Goal: Communication & Community: Answer question/provide support

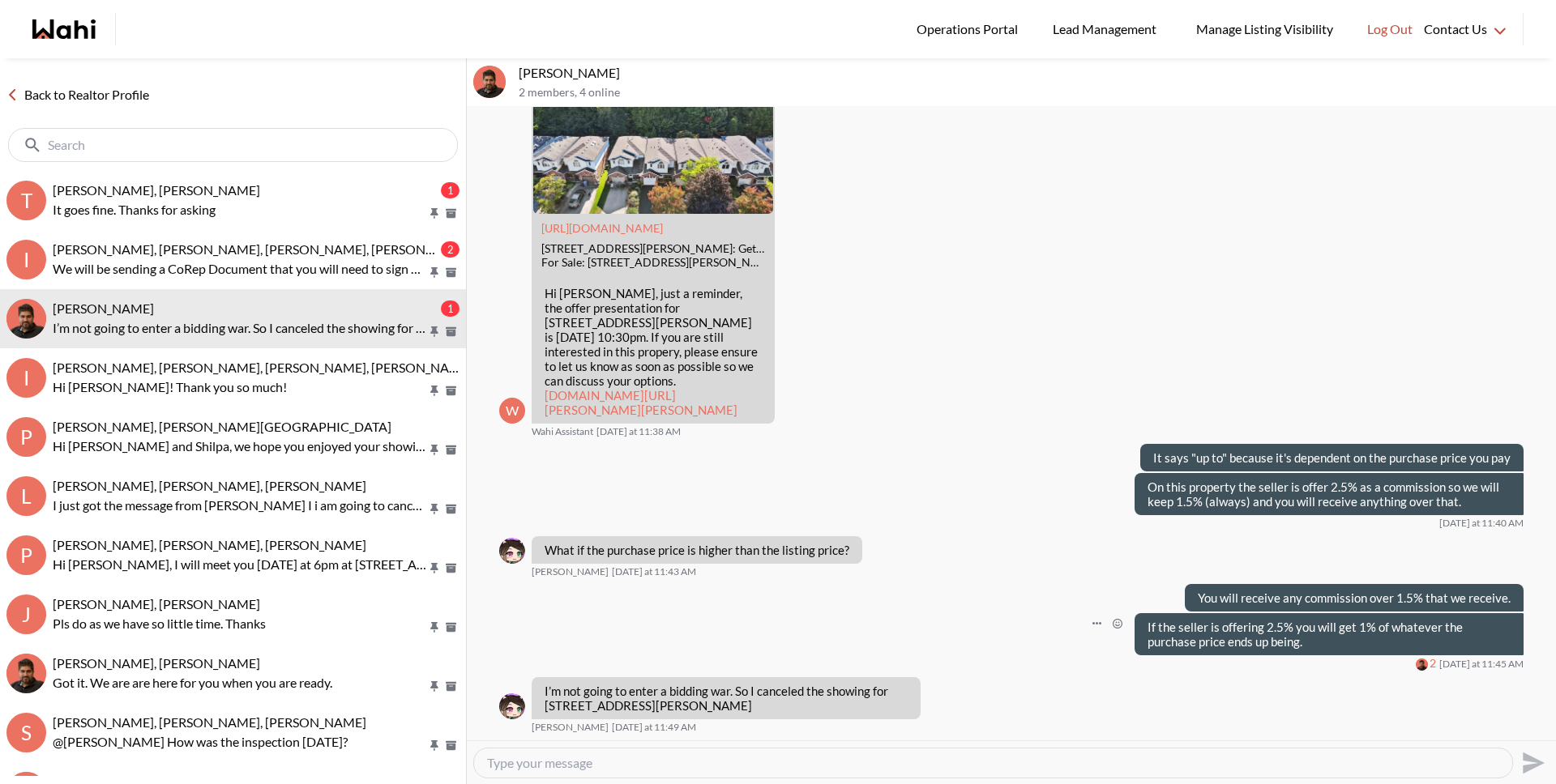
scroll to position [1894, 0]
click at [726, 646] on div "If the seller is offering 2.5% you will get 1% of whatever the purchase price e…" at bounding box center [1011, 642] width 1024 height 57
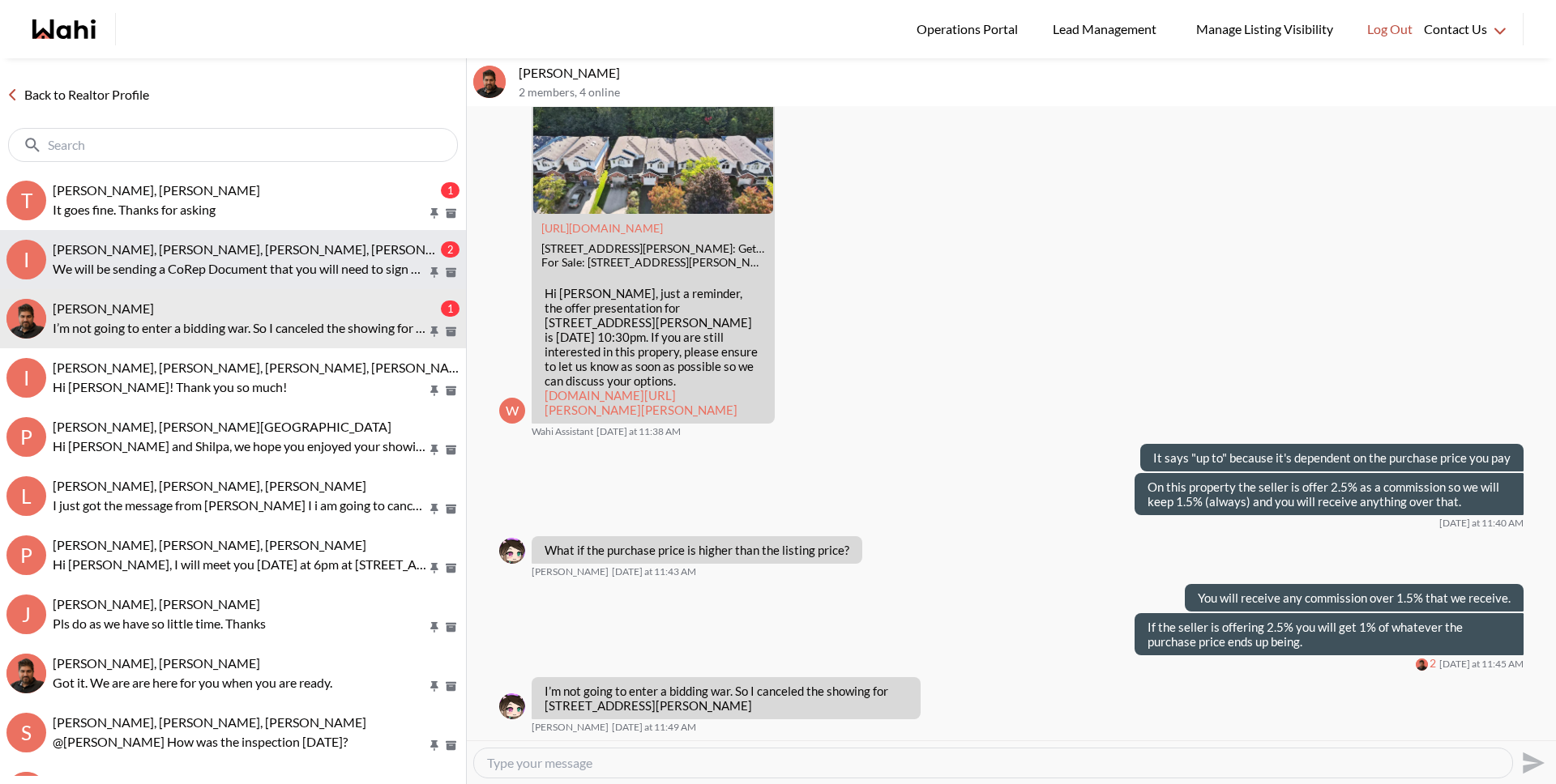
click at [232, 260] on p "We will be sending a CoRep Document that you will need to sign prior to your ou…" at bounding box center [240, 269] width 374 height 20
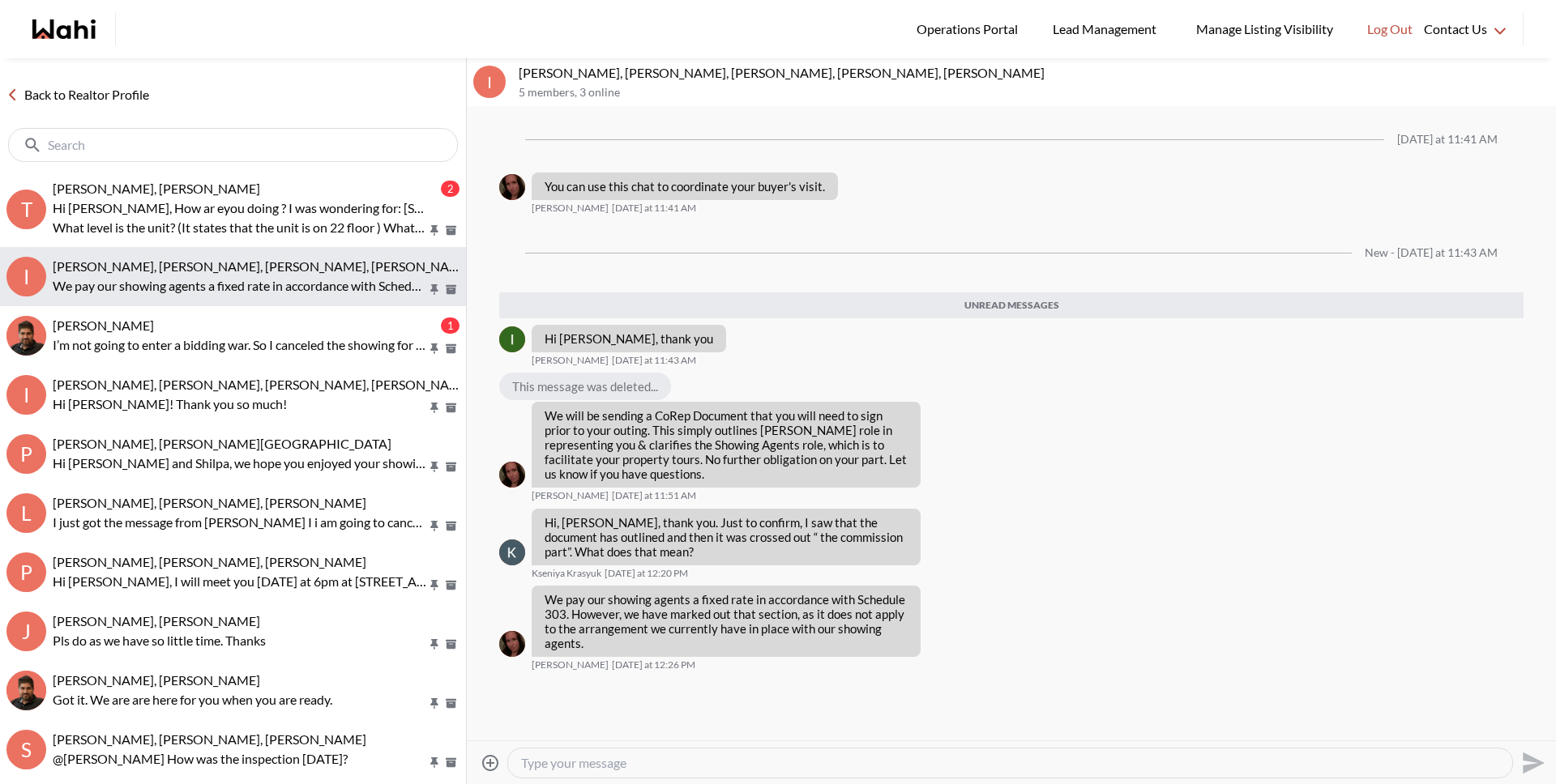
click at [210, 282] on p "We pay our showing agents a fixed rate in accordance with Schedule 303. However…" at bounding box center [240, 287] width 374 height 20
click at [636, 767] on textarea "Type your message" at bounding box center [1010, 763] width 978 height 16
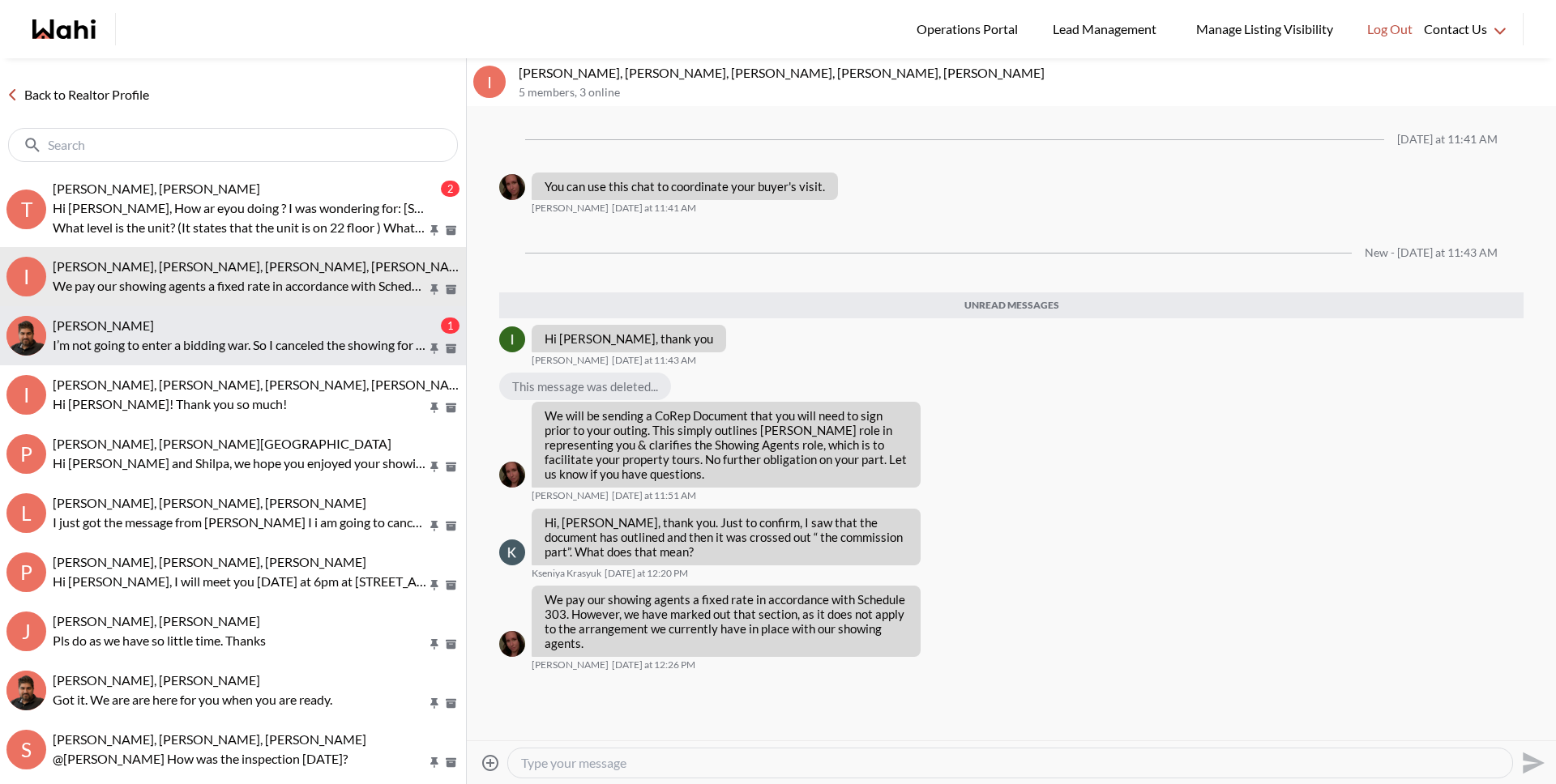
click at [150, 336] on p "I’m not going to enter a bidding war. So I canceled the showing for [STREET_ADD…" at bounding box center [240, 346] width 374 height 20
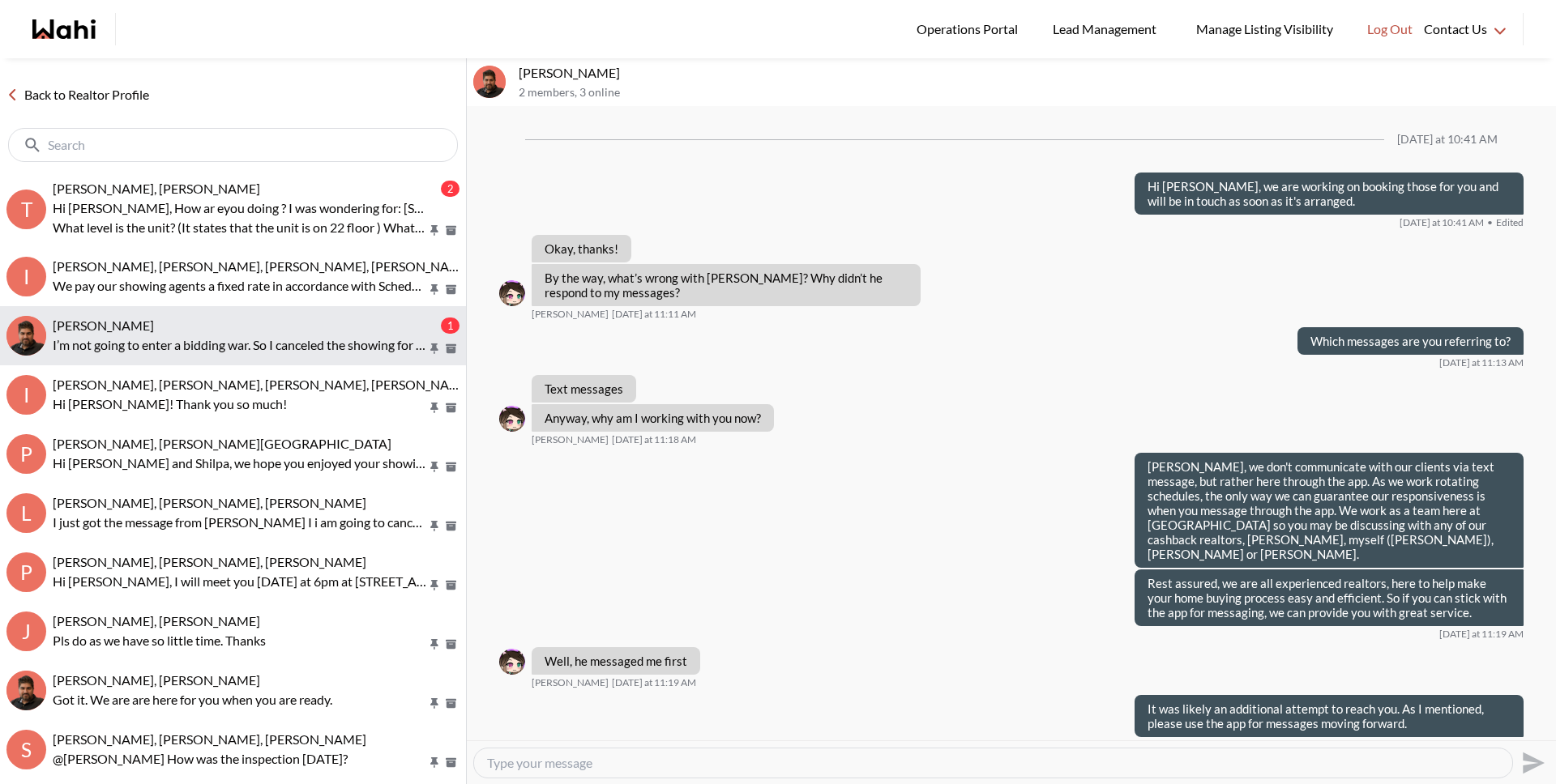
scroll to position [1894, 0]
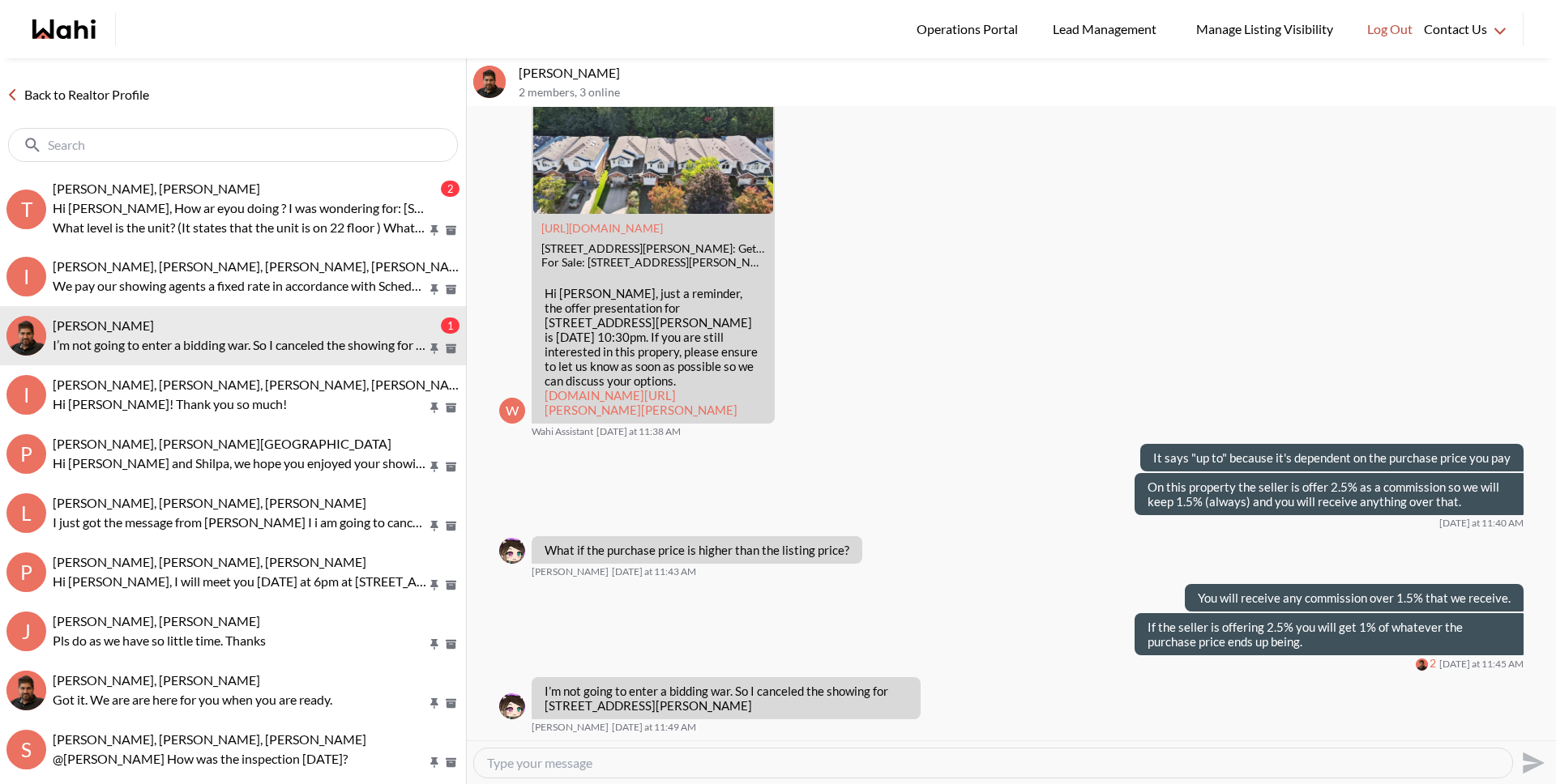
click at [583, 765] on textarea "Type your message" at bounding box center [993, 763] width 1012 height 16
type textarea "Okay we will cancel the showing."
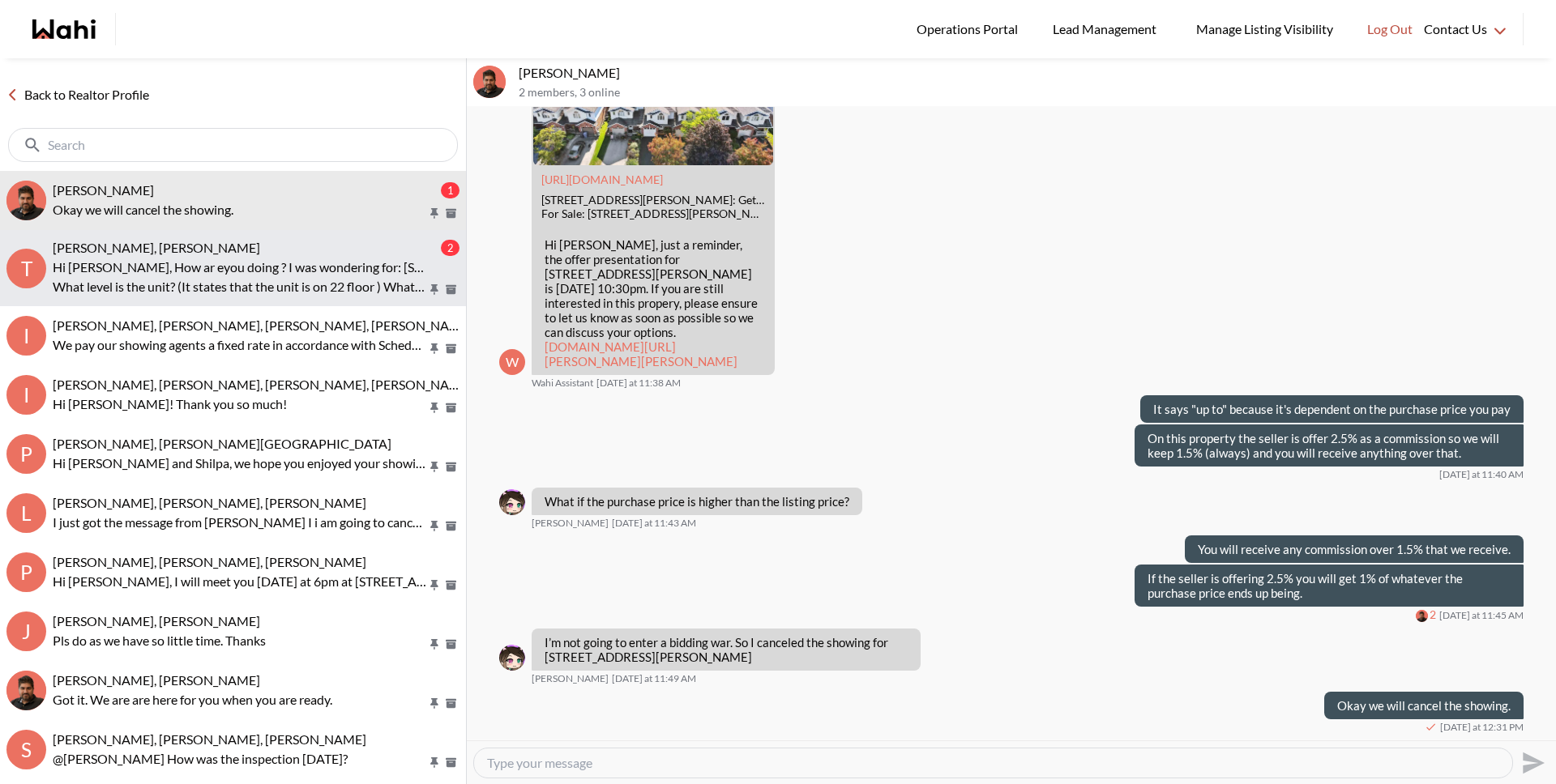
click at [153, 268] on p "Hi [PERSON_NAME], How ar eyou doing ? I was wondering for: [STREET_ADDRESS][PER…" at bounding box center [240, 268] width 374 height 20
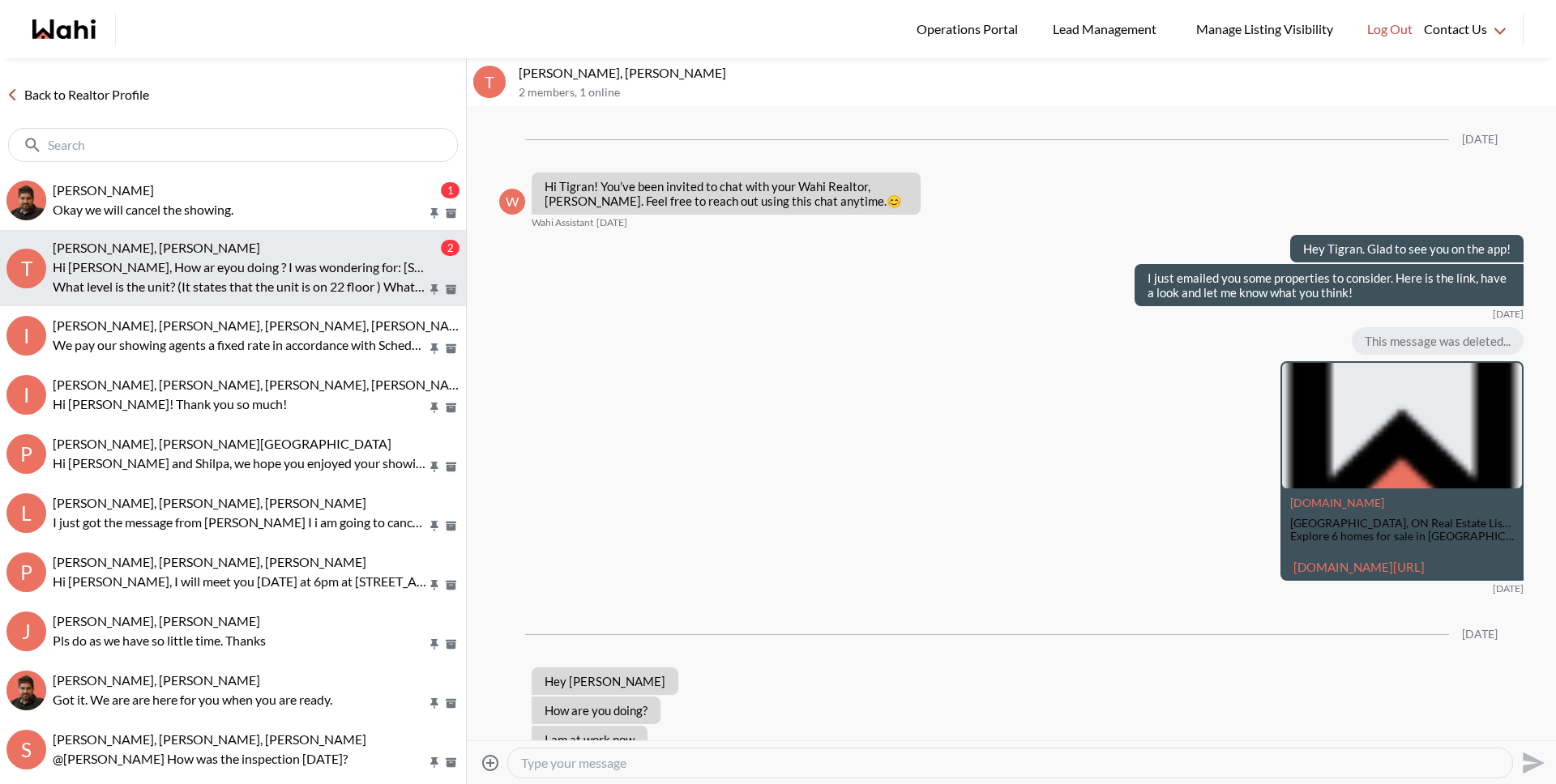
scroll to position [3518, 0]
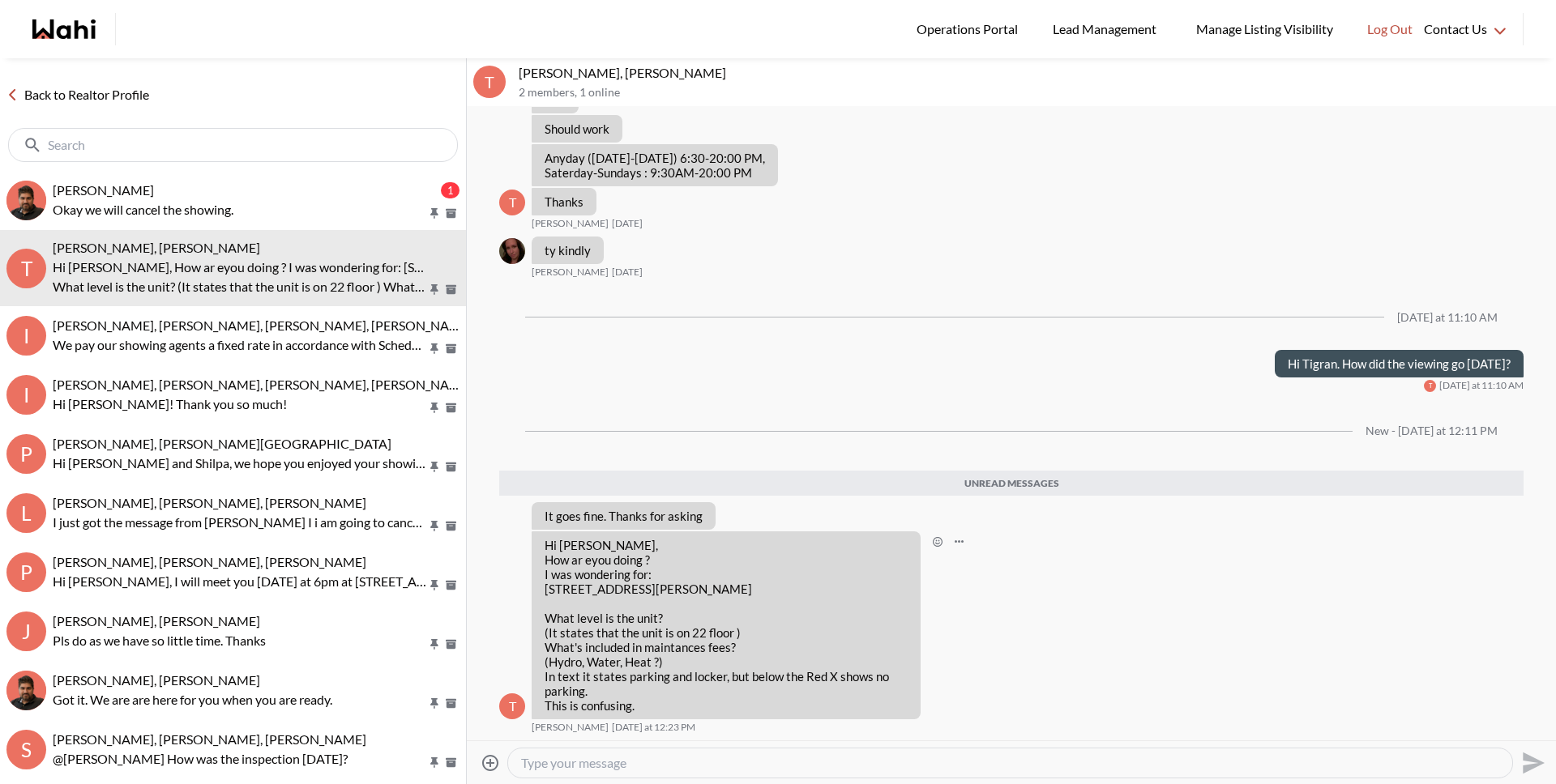
click at [773, 607] on div "Hi [PERSON_NAME], How ar eyou doing ? I was wondering for: [STREET_ADDRESS][PER…" at bounding box center [726, 625] width 363 height 175
click at [745, 604] on div "Hi [PERSON_NAME], How ar eyou doing ? I was wondering for: [STREET_ADDRESS][PER…" at bounding box center [726, 625] width 363 height 175
drag, startPoint x: 539, startPoint y: 587, endPoint x: 696, endPoint y: 592, distance: 157.1
click at [696, 592] on div "Hi [PERSON_NAME], How ar eyou doing ? I was wondering for: [STREET_ADDRESS][PER…" at bounding box center [726, 625] width 389 height 188
copy p "[STREET_ADDRESS][PERSON_NAME]"
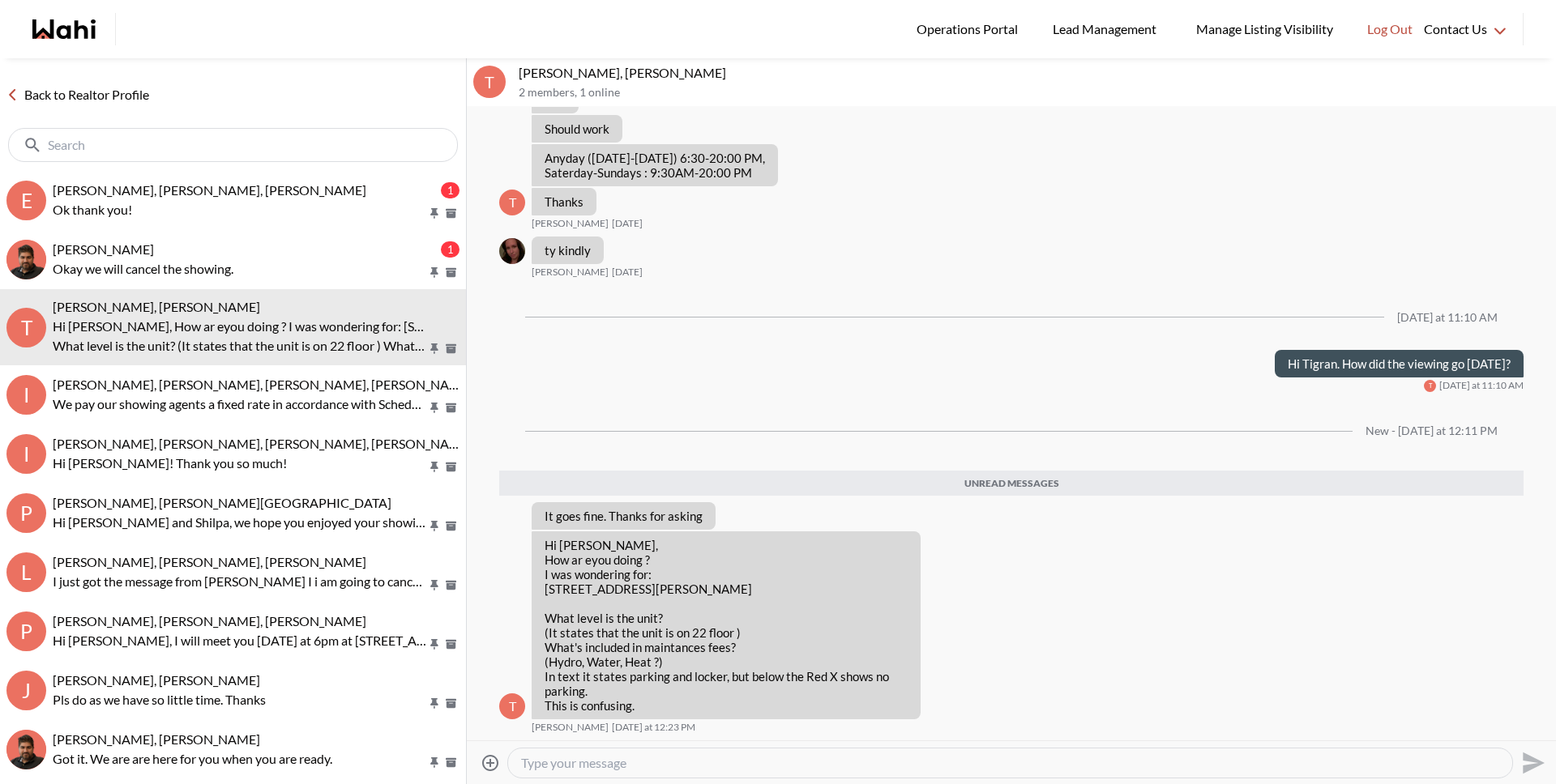
click at [695, 755] on textarea "Type your message" at bounding box center [1010, 763] width 978 height 16
drag, startPoint x: 677, startPoint y: 766, endPoint x: 903, endPoint y: 773, distance: 226.1
click at [903, 773] on div "Hi Tigran. The unit is #322 and is on the third floor." at bounding box center [1010, 763] width 1004 height 30
type textarea "Hi Tigran. The unit is #322 so it will be on the third floor."
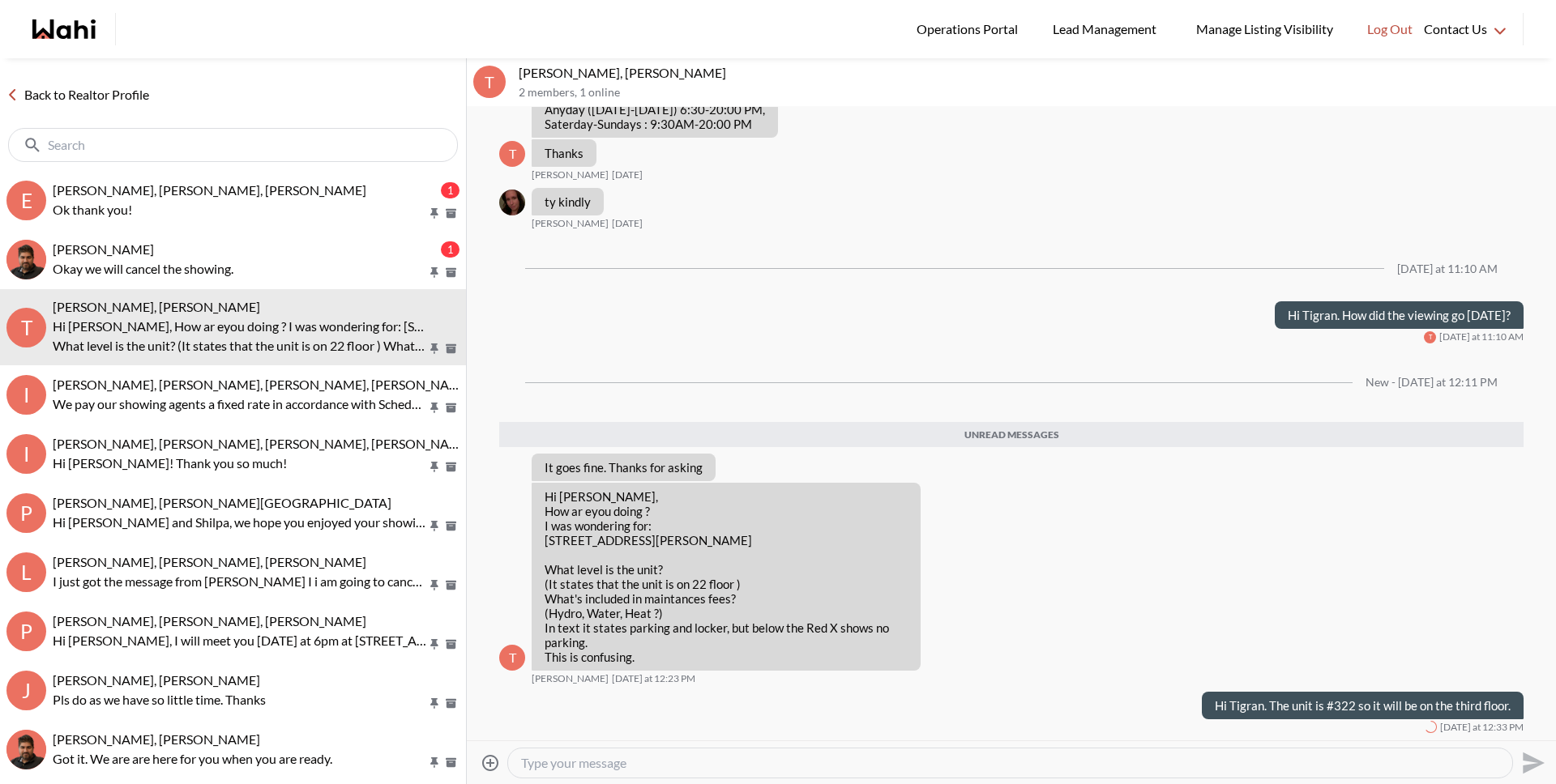
scroll to position [3528, 0]
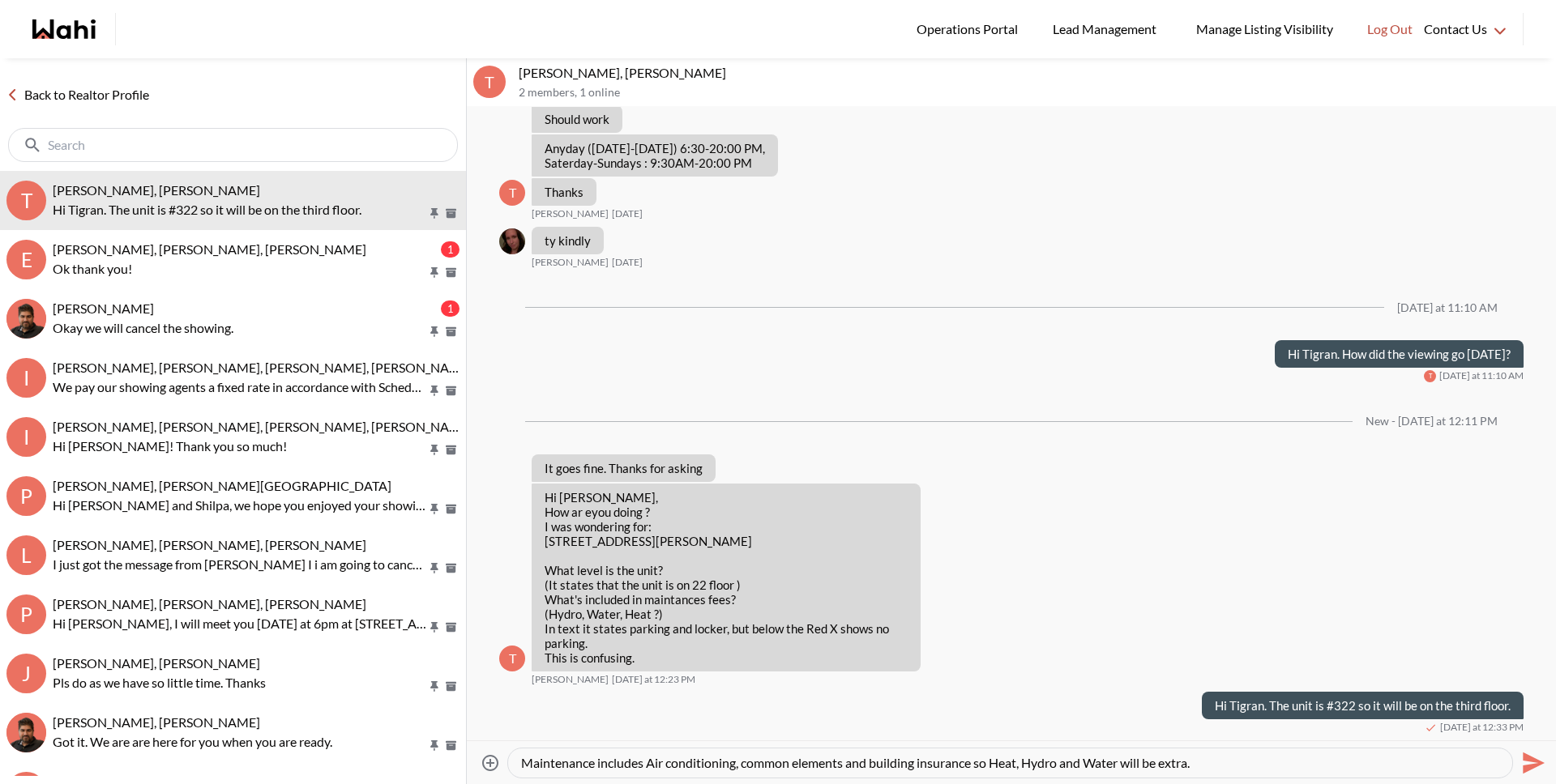
click at [1021, 767] on textarea "Maintenance includes Air conditioning, common elements and building insurance s…" at bounding box center [1010, 763] width 978 height 16
type textarea "Maintenance includes Air conditioning, common elements and building insurance s…"
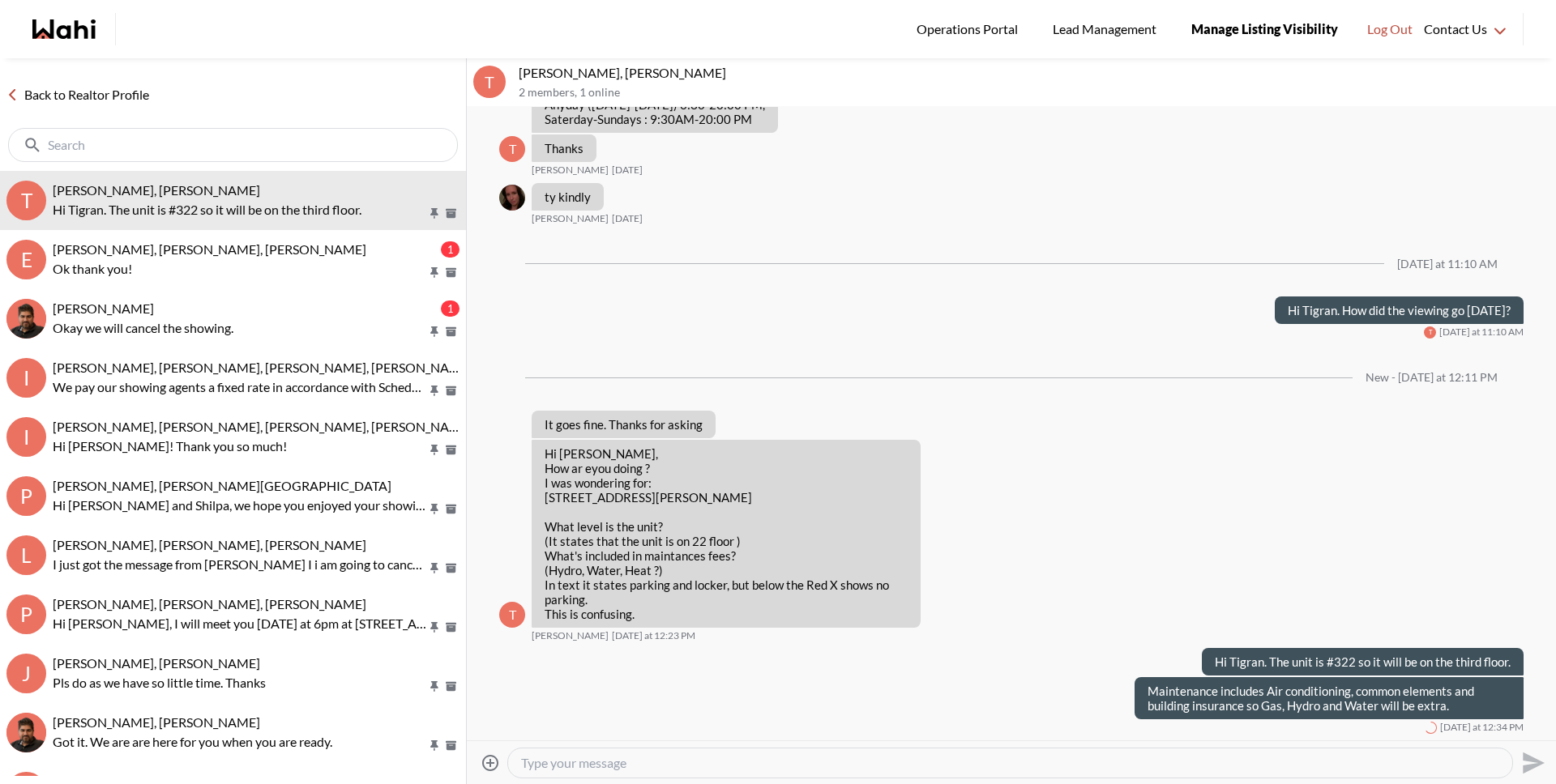
scroll to position [3571, 0]
click at [702, 764] on textarea "Type your message" at bounding box center [1010, 763] width 978 height 16
type textarea "z"
type textarea "There is one parking spot and one locker included."
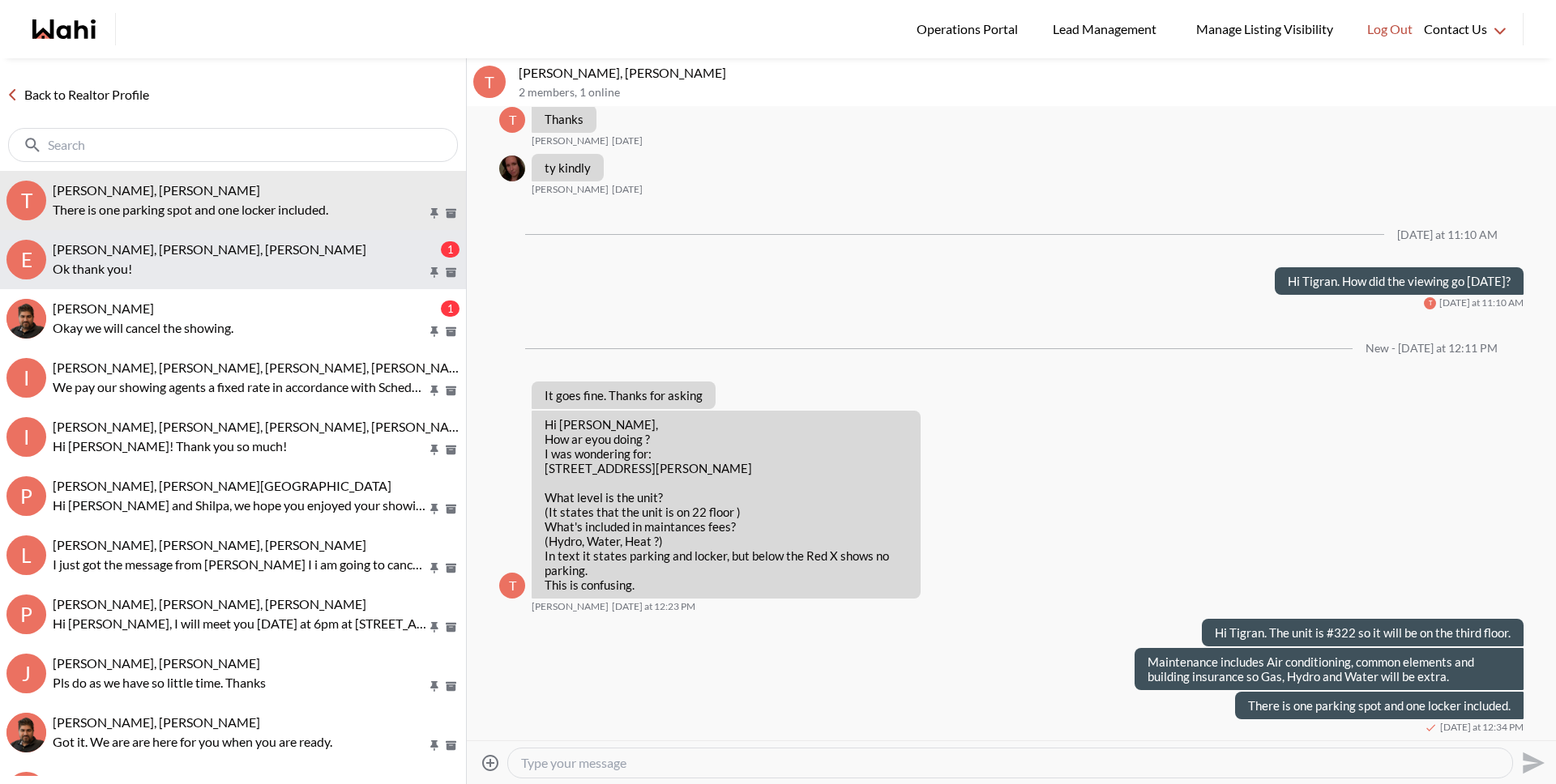
click at [256, 257] on div "[PERSON_NAME], [PERSON_NAME], [PERSON_NAME]" at bounding box center [245, 250] width 385 height 16
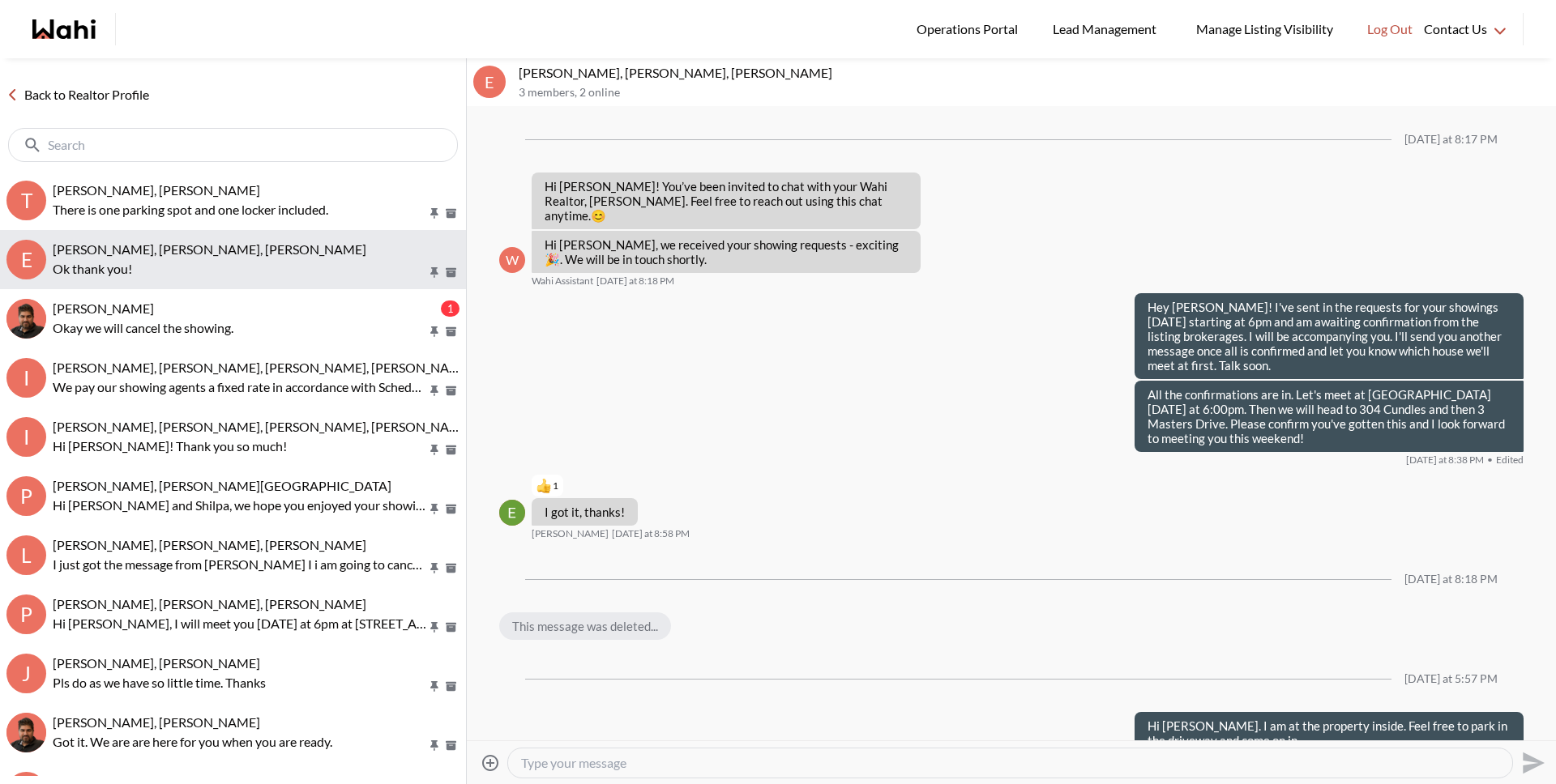
scroll to position [1306, 0]
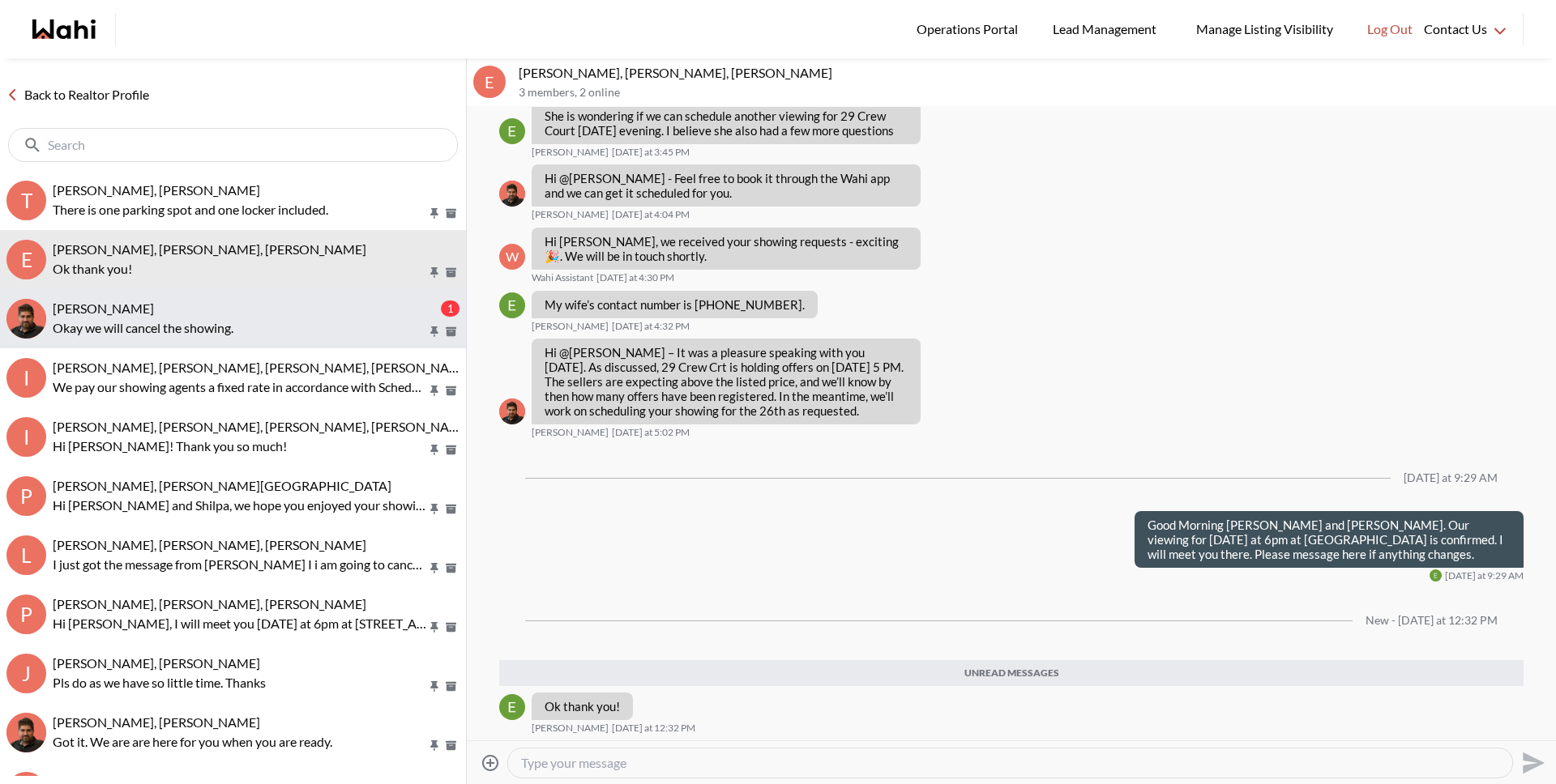
click at [220, 323] on p "Okay we will cancel the showing." at bounding box center [240, 328] width 374 height 20
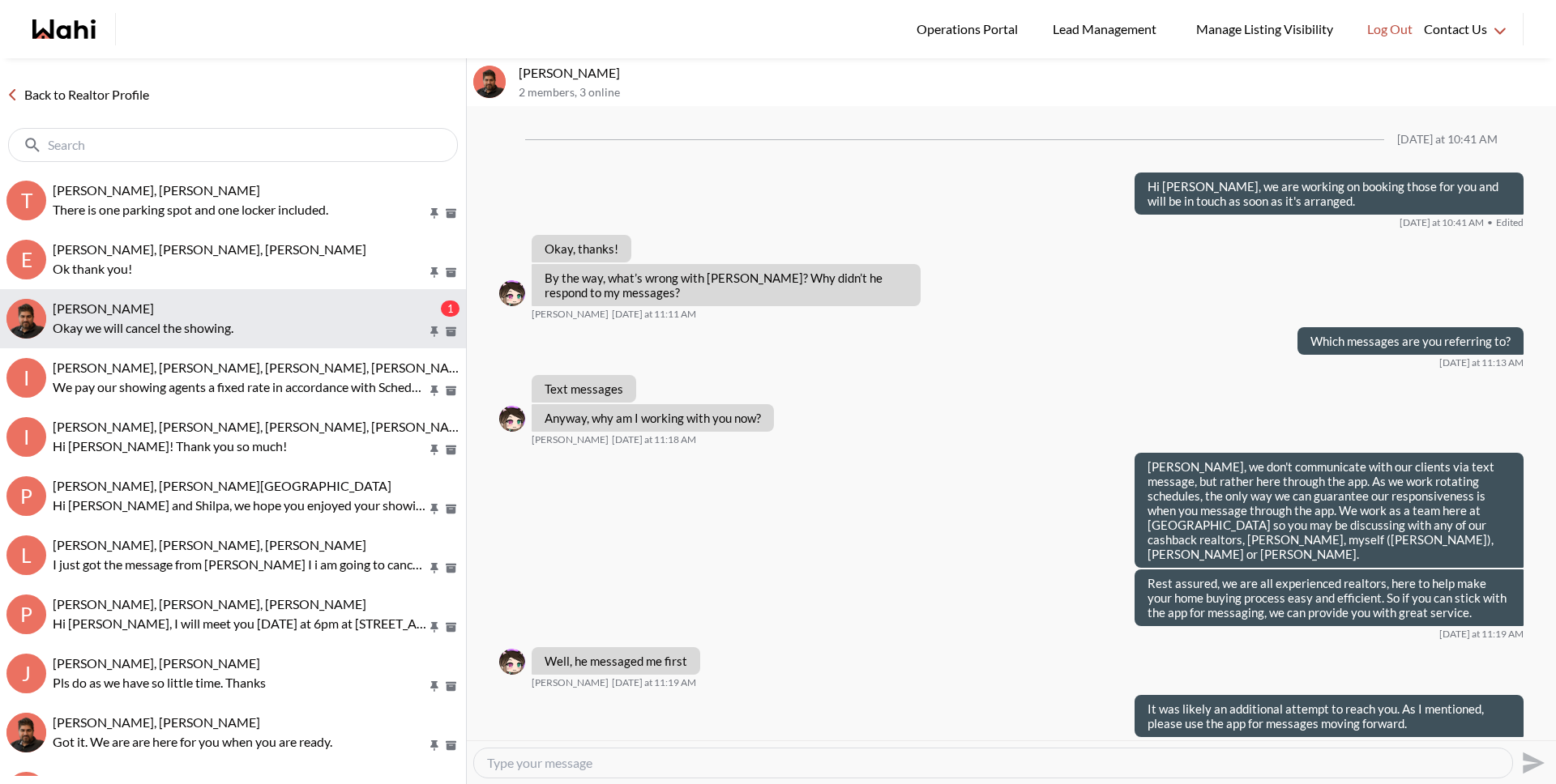
scroll to position [1942, 0]
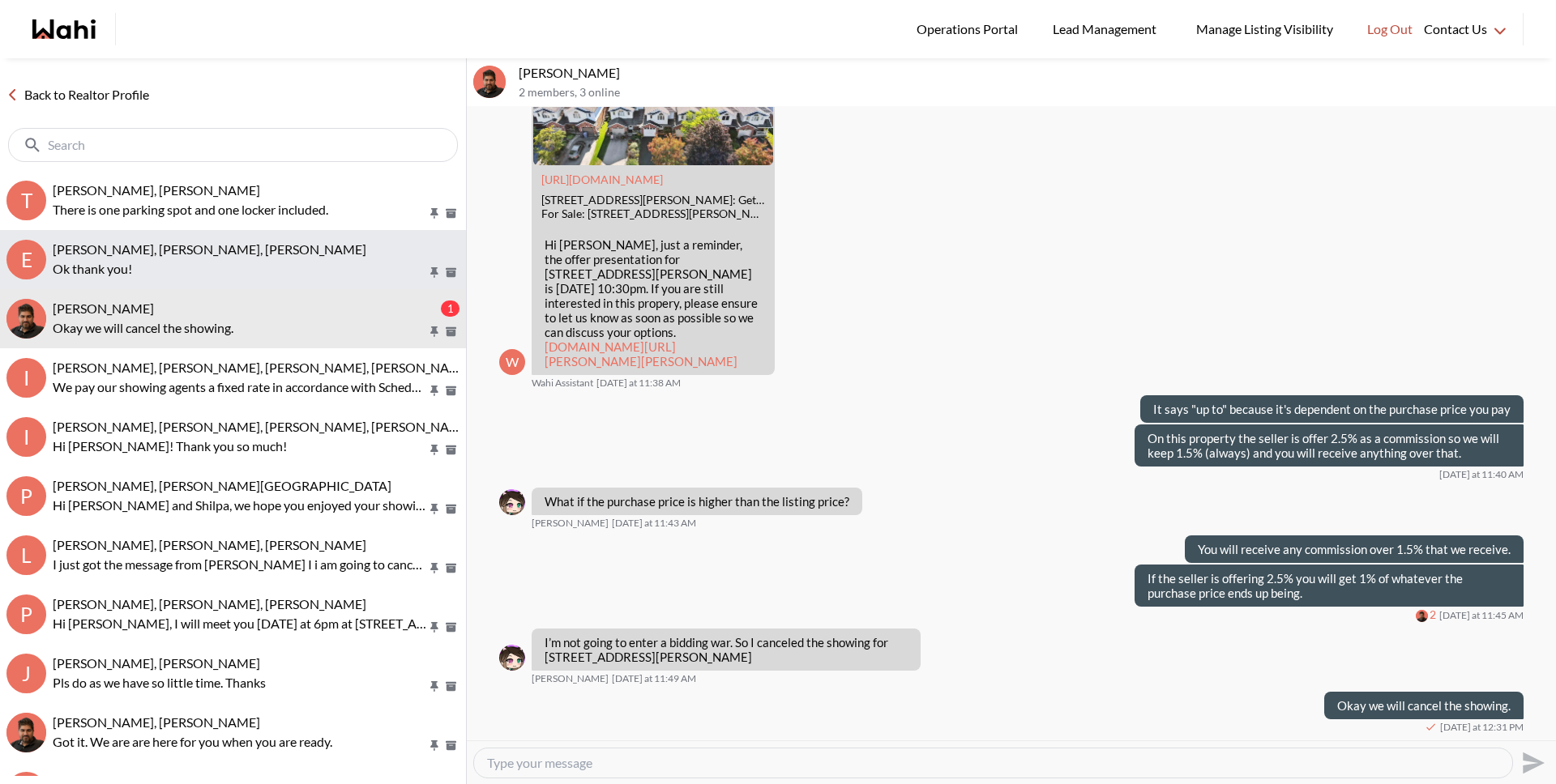
click at [214, 268] on p "Ok thank you!" at bounding box center [240, 269] width 374 height 20
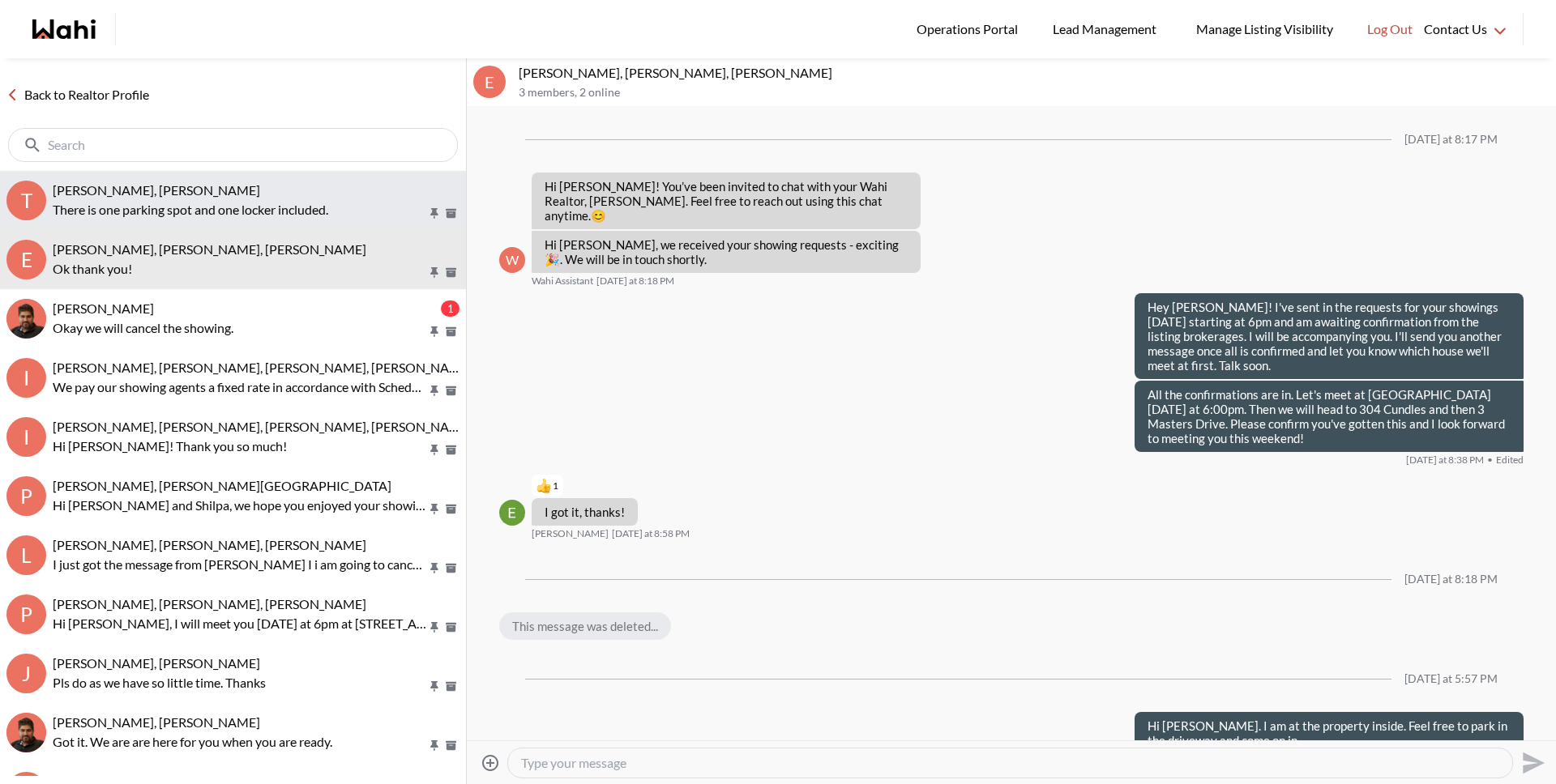
scroll to position [1202, 0]
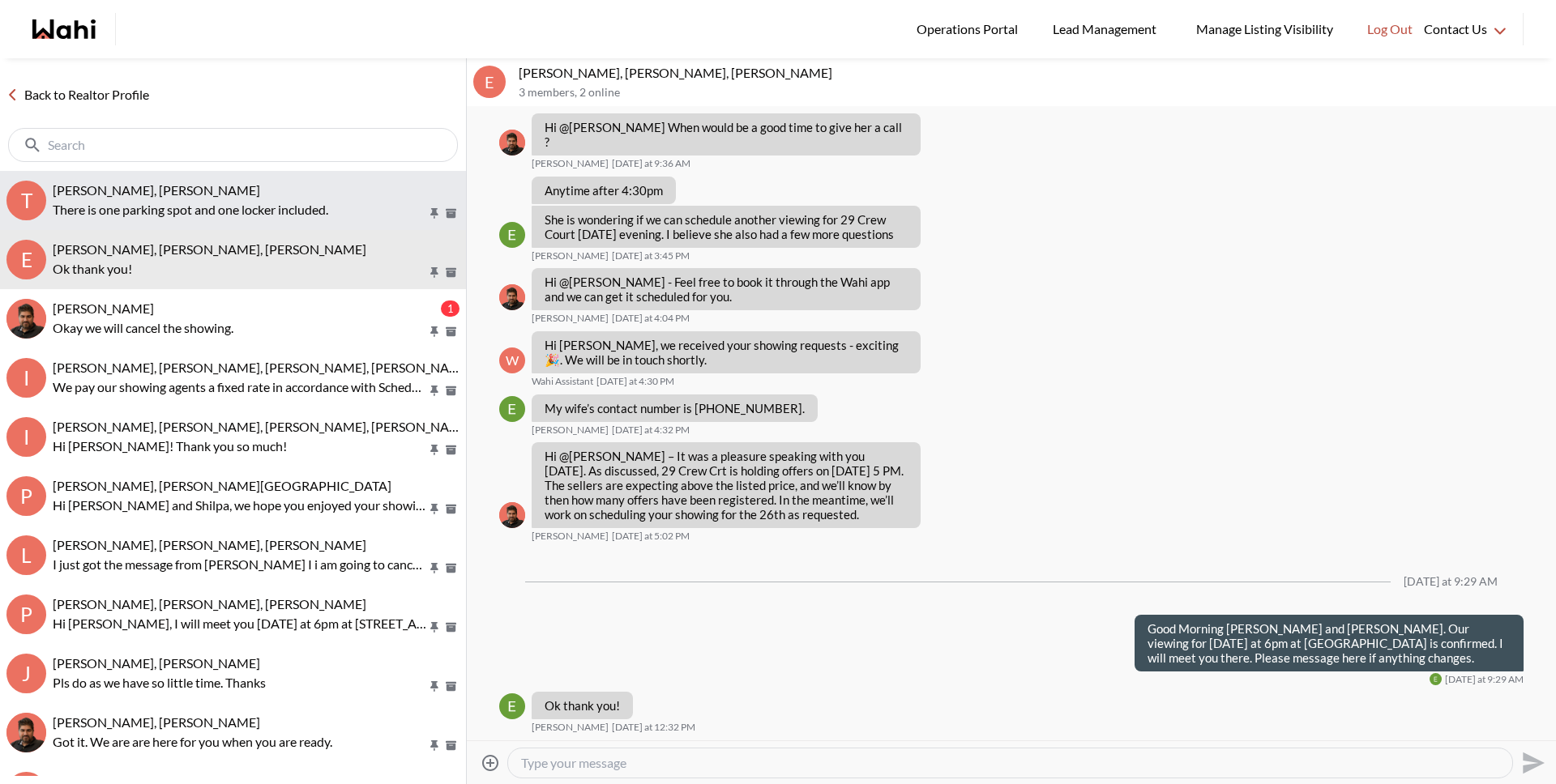
click at [210, 215] on p "There is one parking spot and one locker included." at bounding box center [240, 210] width 374 height 20
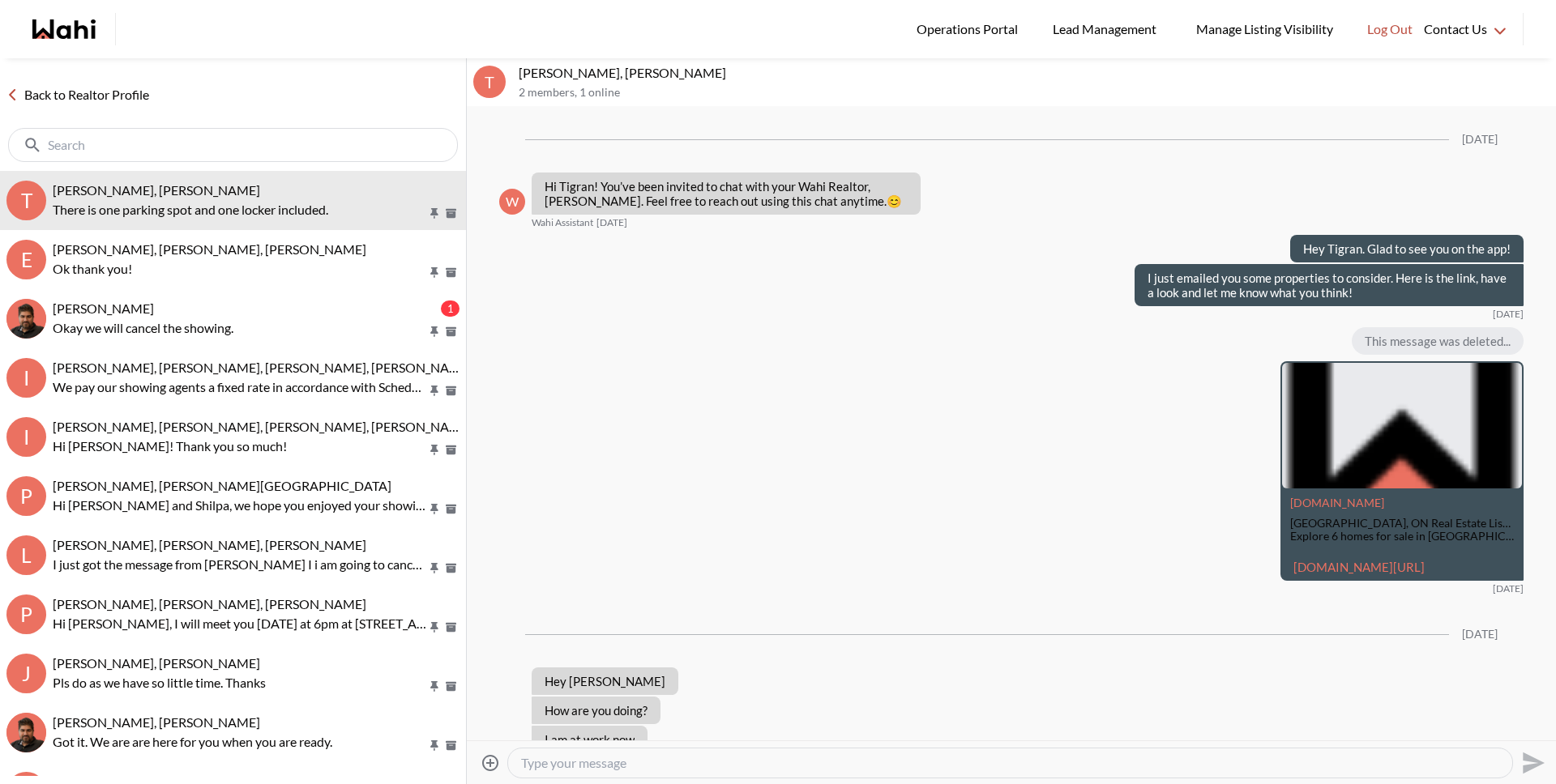
scroll to position [3535, 0]
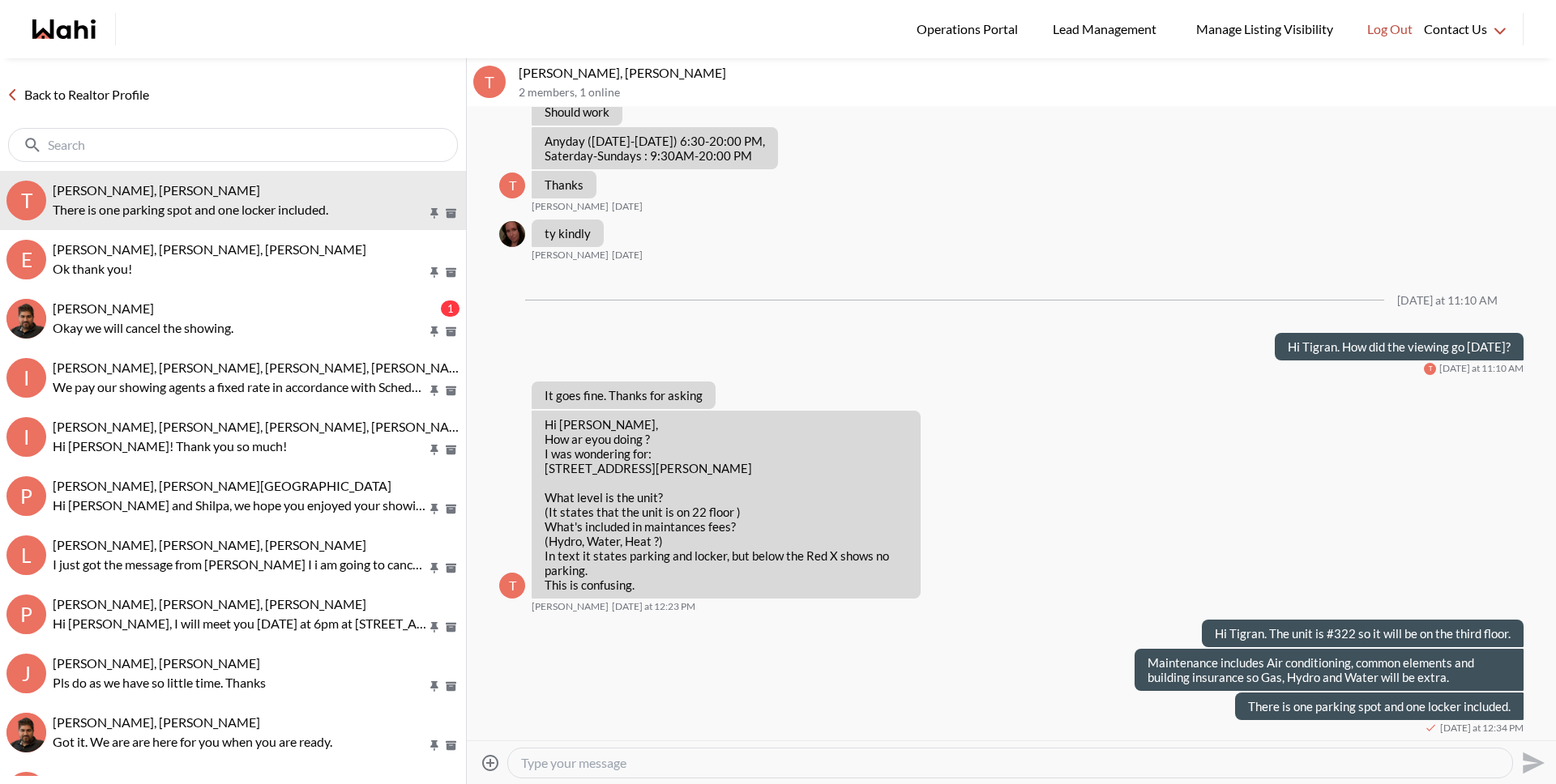
click at [138, 94] on link "Back to Realtor Profile" at bounding box center [77, 95] width 155 height 21
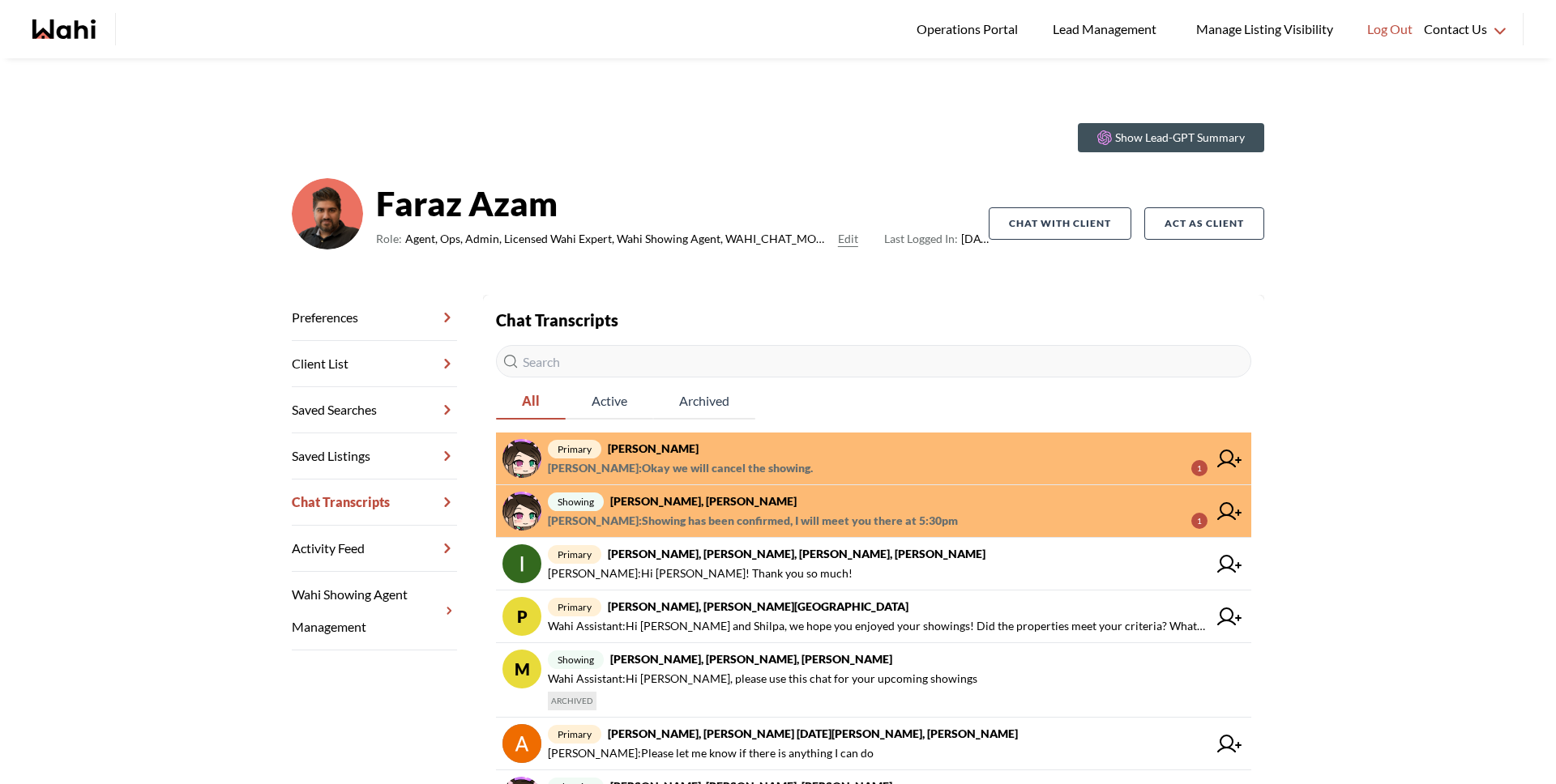
click at [684, 524] on span "[PERSON_NAME] : Showing has been confirmed, I will meet you there at 5:30pm" at bounding box center [752, 521] width 410 height 20
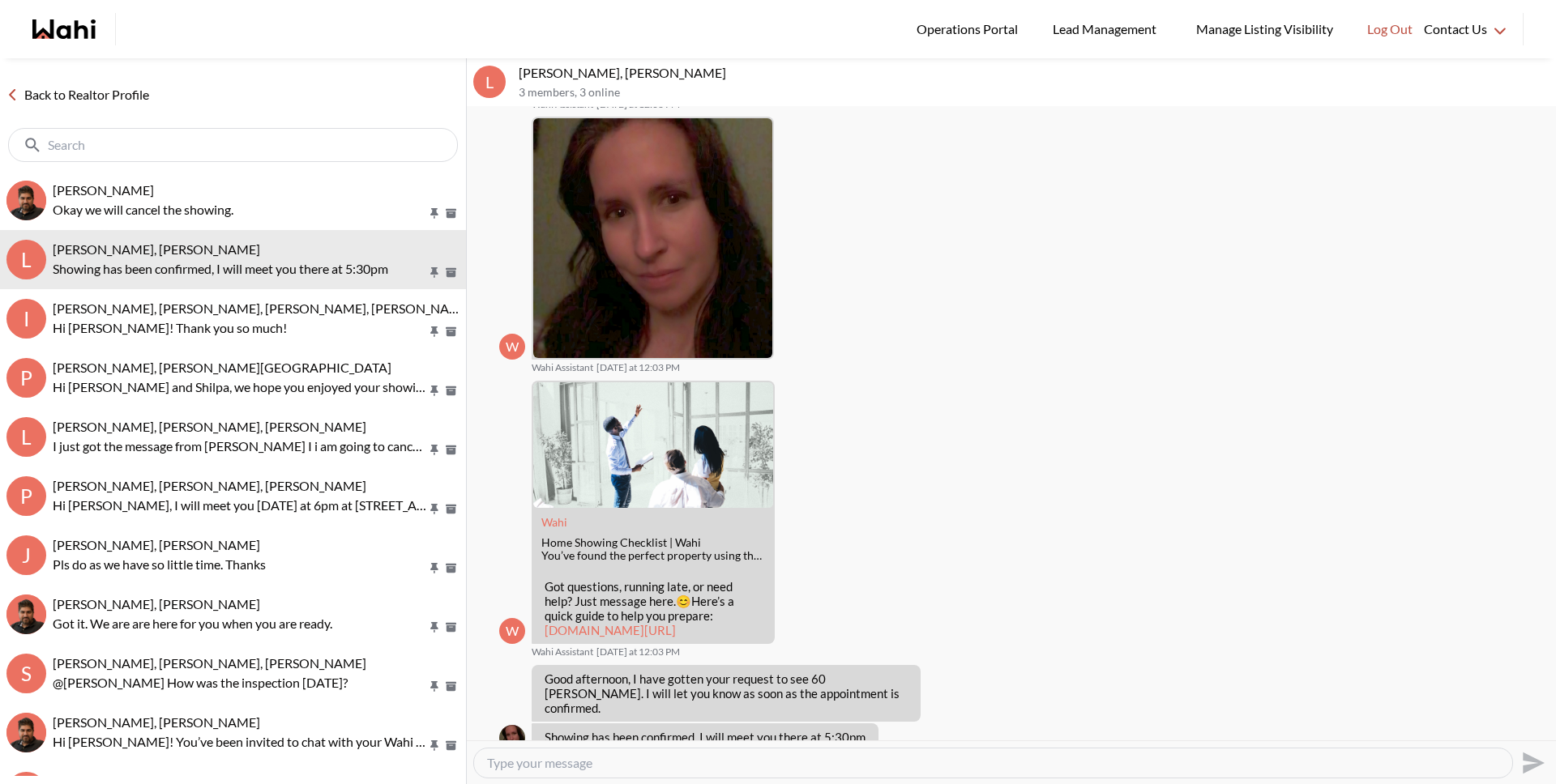
scroll to position [132, 0]
click at [97, 102] on link "Back to Realtor Profile" at bounding box center [77, 95] width 155 height 21
